Goal: Transaction & Acquisition: Purchase product/service

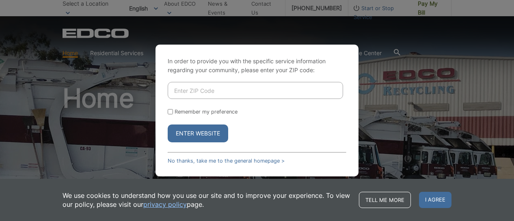
click at [217, 89] on input "Enter ZIP Code" at bounding box center [255, 90] width 175 height 17
type input "92007"
click at [205, 132] on button "Enter Website" at bounding box center [198, 134] width 60 height 18
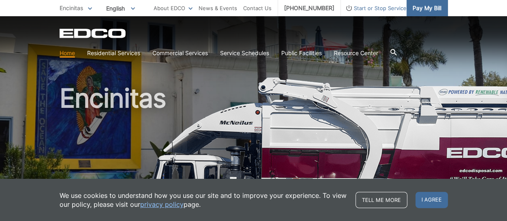
click at [431, 9] on span "Pay My Bill" at bounding box center [427, 8] width 29 height 9
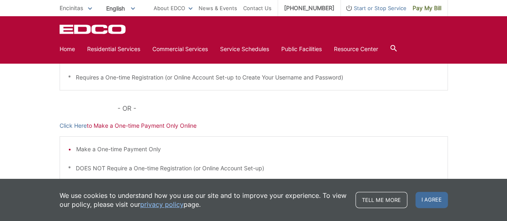
scroll to position [207, 0]
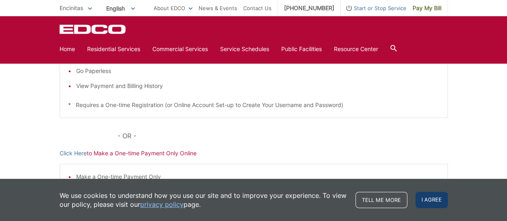
click at [437, 200] on span "I agree" at bounding box center [432, 200] width 32 height 16
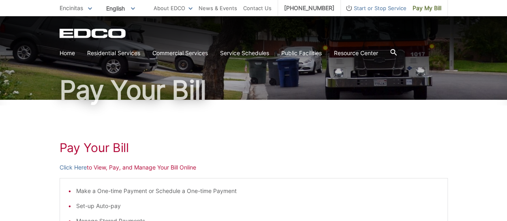
scroll to position [86, 0]
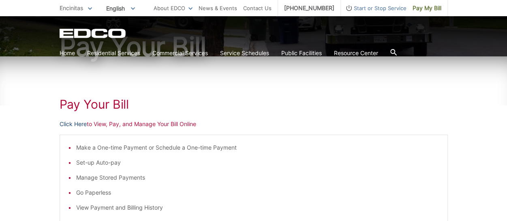
click at [71, 123] on link "Click Here" at bounding box center [73, 124] width 27 height 9
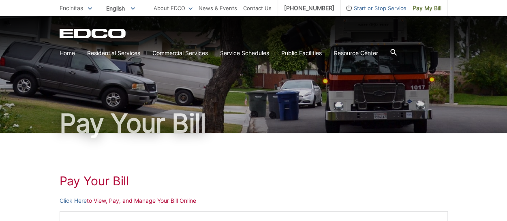
scroll to position [0, 0]
